Goal: Check status: Check status

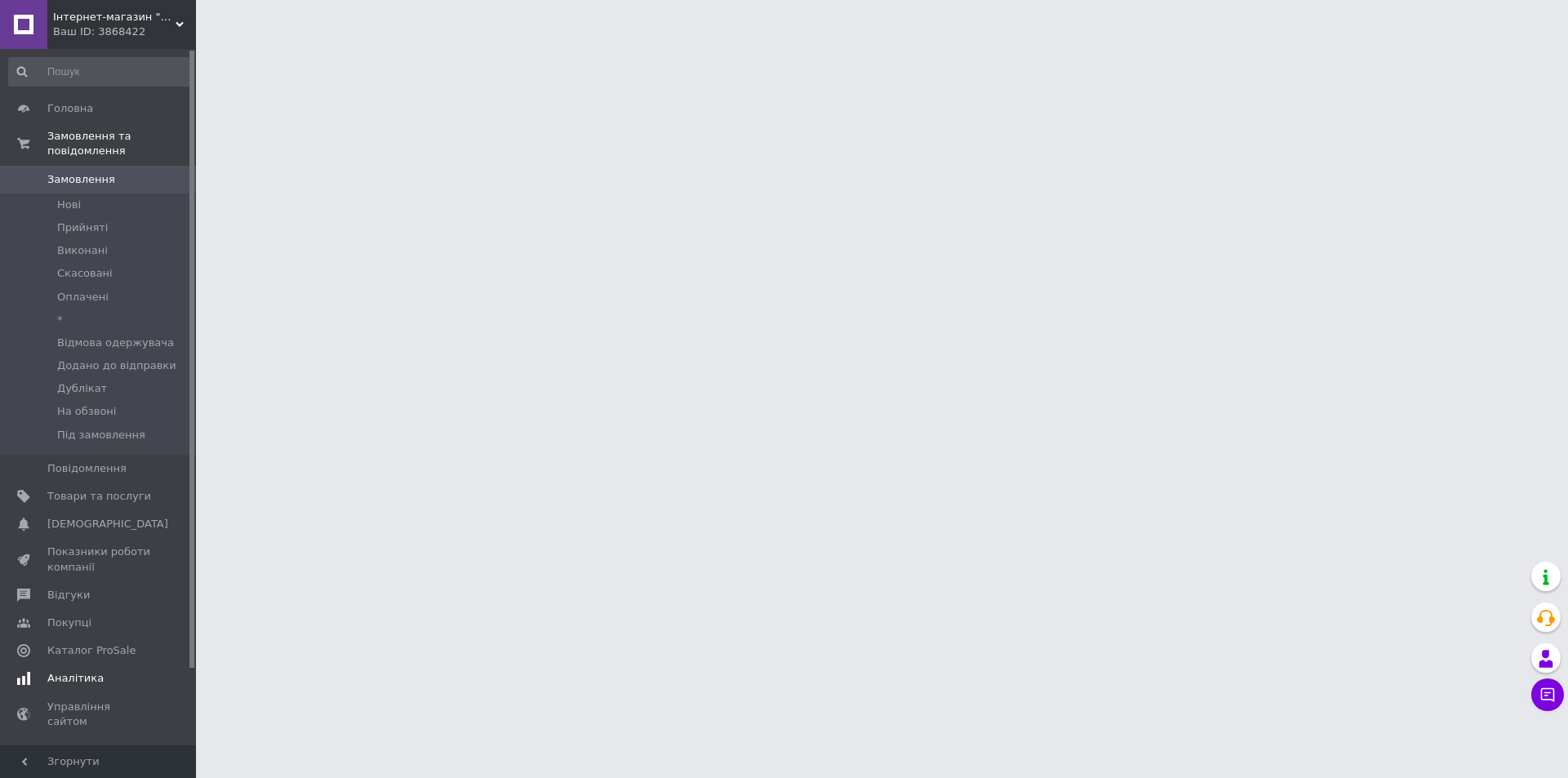
click at [108, 672] on link "Аналітика" at bounding box center [101, 678] width 201 height 28
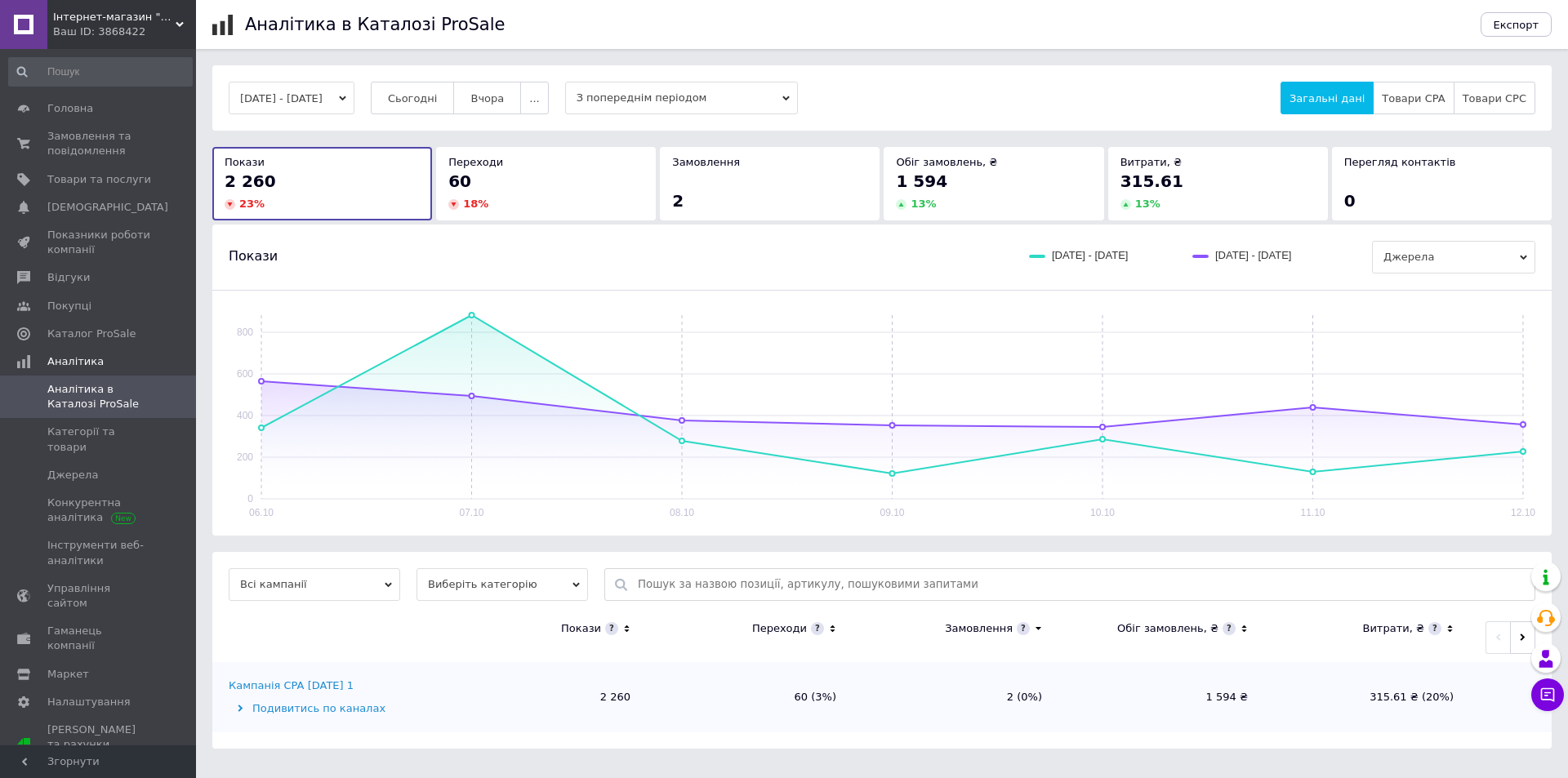
click at [293, 92] on button "[DATE] - [DATE]" at bounding box center [291, 98] width 126 height 33
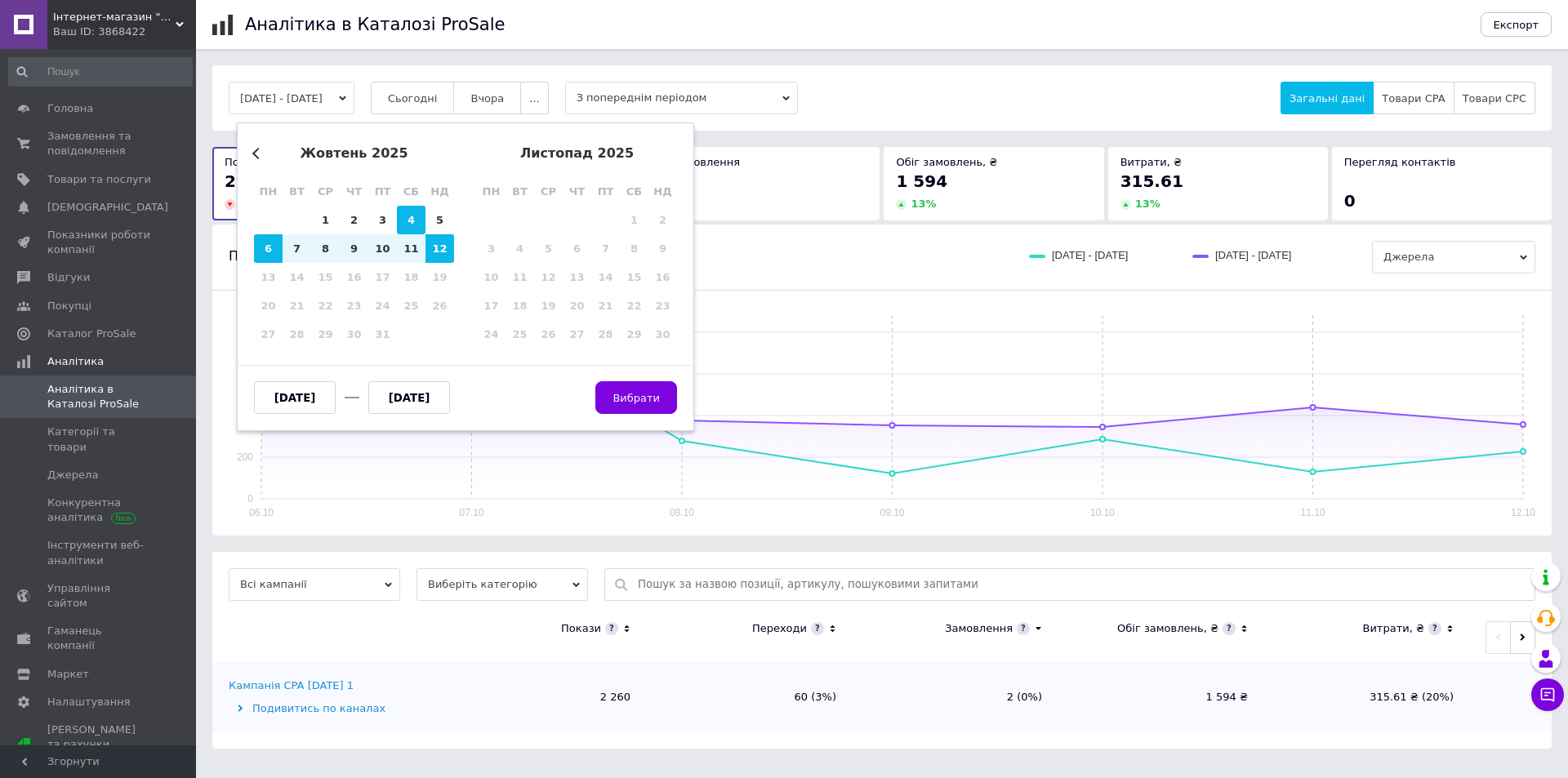
click at [417, 219] on div "4" at bounding box center [411, 220] width 29 height 29
type input "[DATE]"
click at [392, 244] on div "10" at bounding box center [383, 248] width 29 height 29
type input "[DATE]"
click at [659, 394] on span "Вибрати" at bounding box center [636, 398] width 47 height 12
